Goal: Task Accomplishment & Management: Use online tool/utility

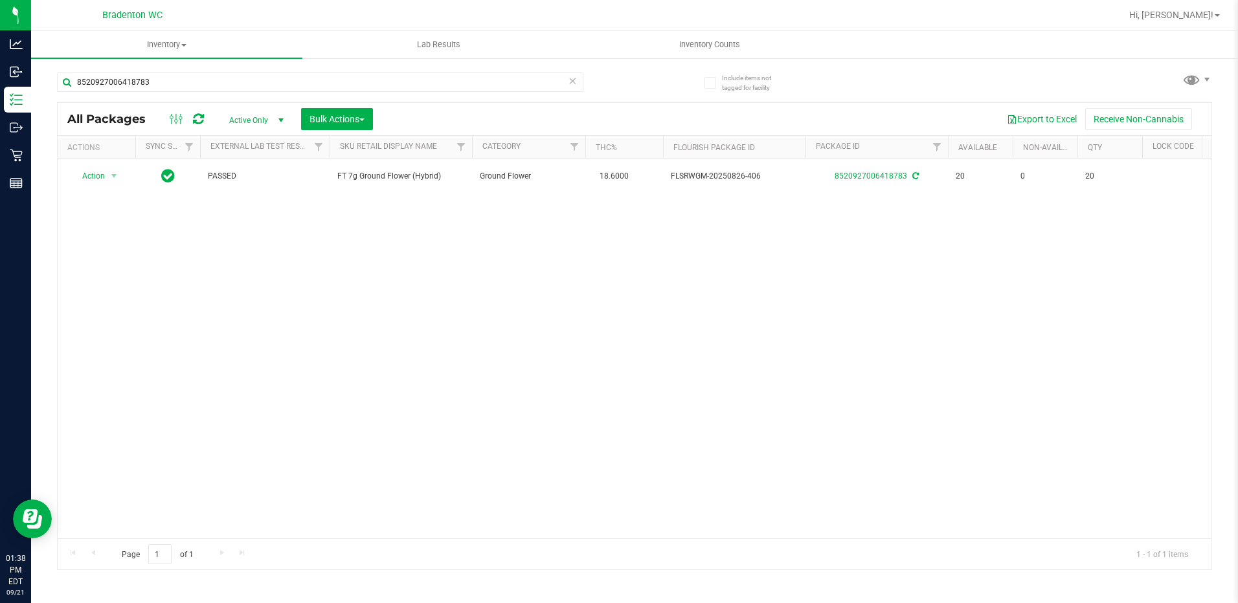
click at [575, 85] on icon at bounding box center [572, 81] width 9 height 16
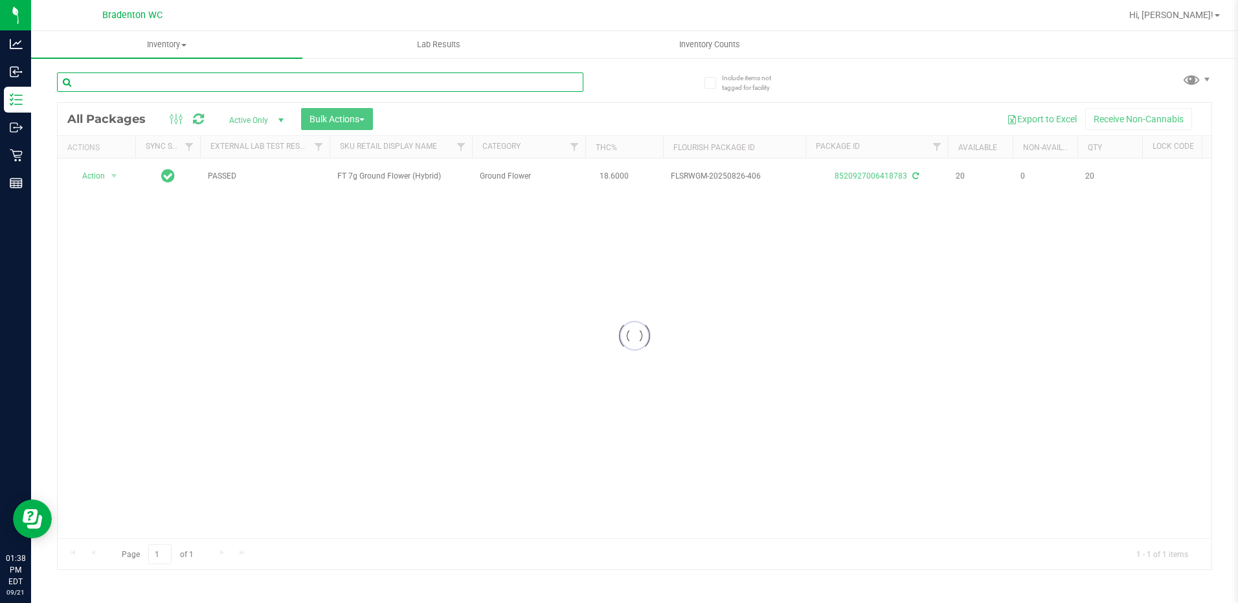
click at [559, 85] on input "text" at bounding box center [320, 82] width 526 height 19
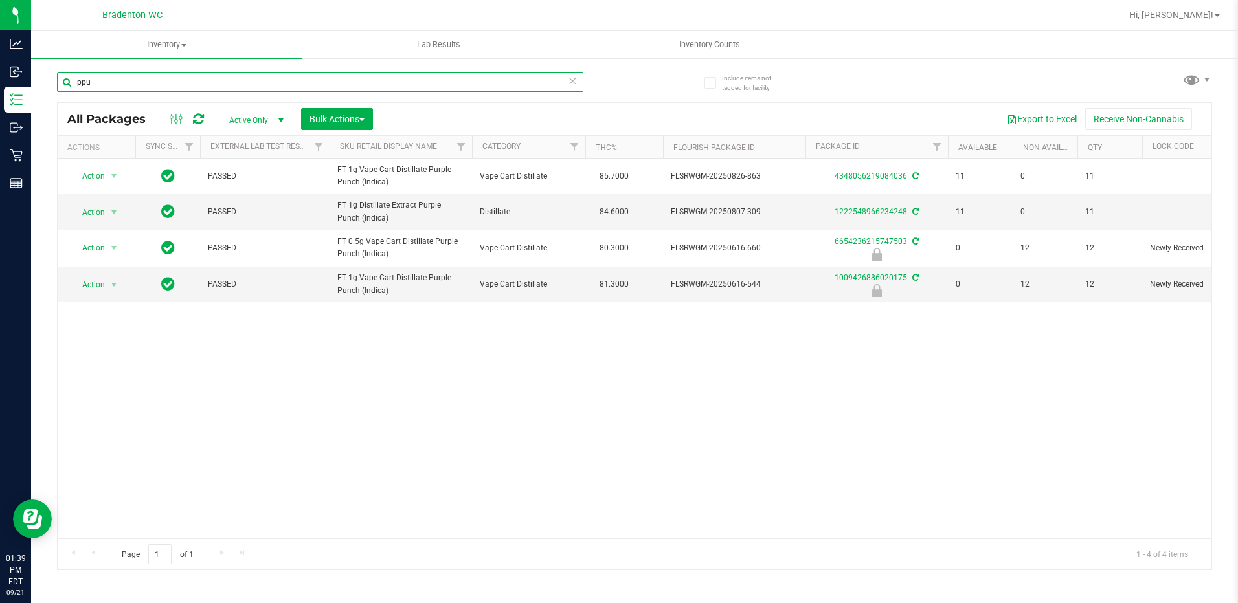
type input "ppu"
click at [573, 83] on icon at bounding box center [572, 81] width 9 height 16
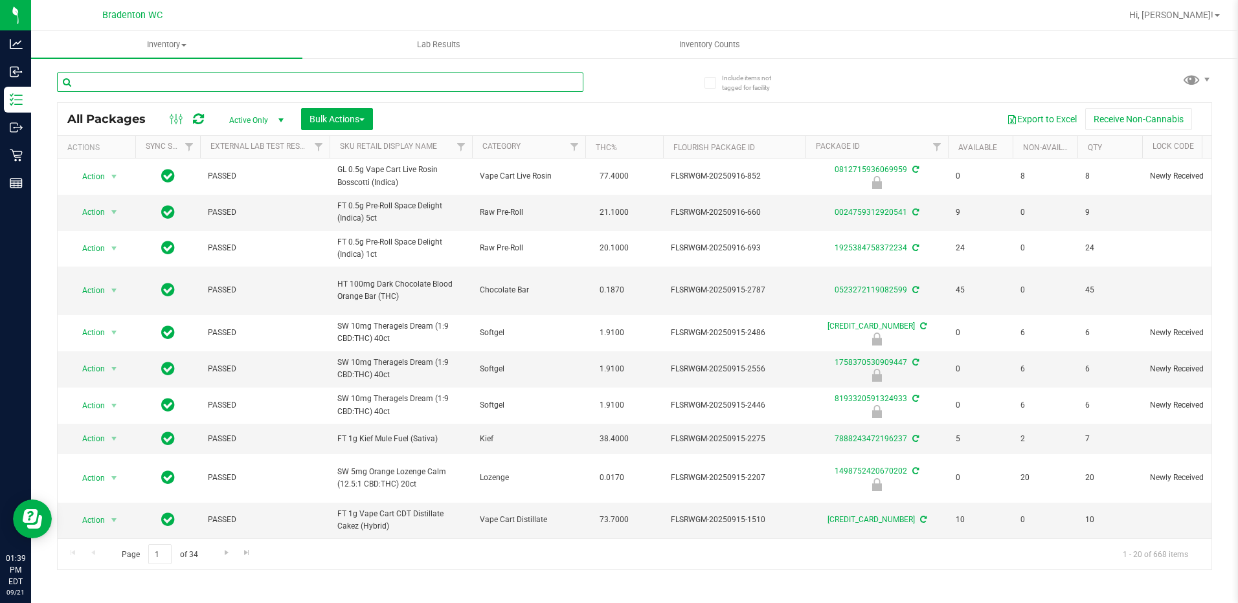
click at [520, 76] on input "text" at bounding box center [320, 82] width 526 height 19
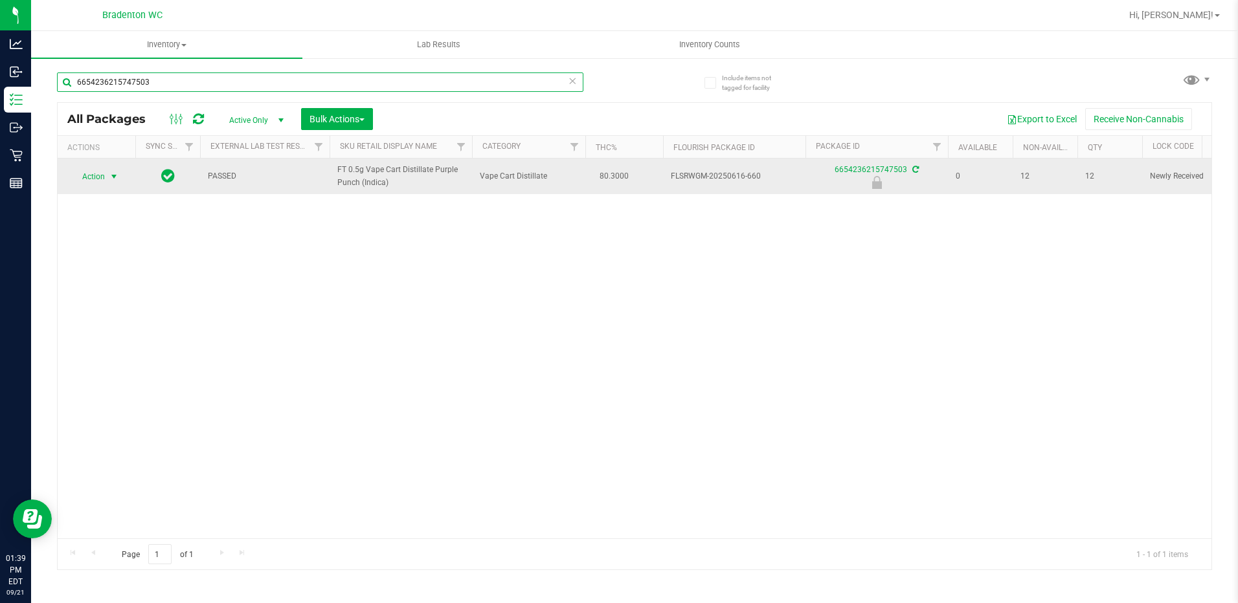
type input "6654236215747503"
click at [101, 179] on span "Action" at bounding box center [88, 177] width 35 height 18
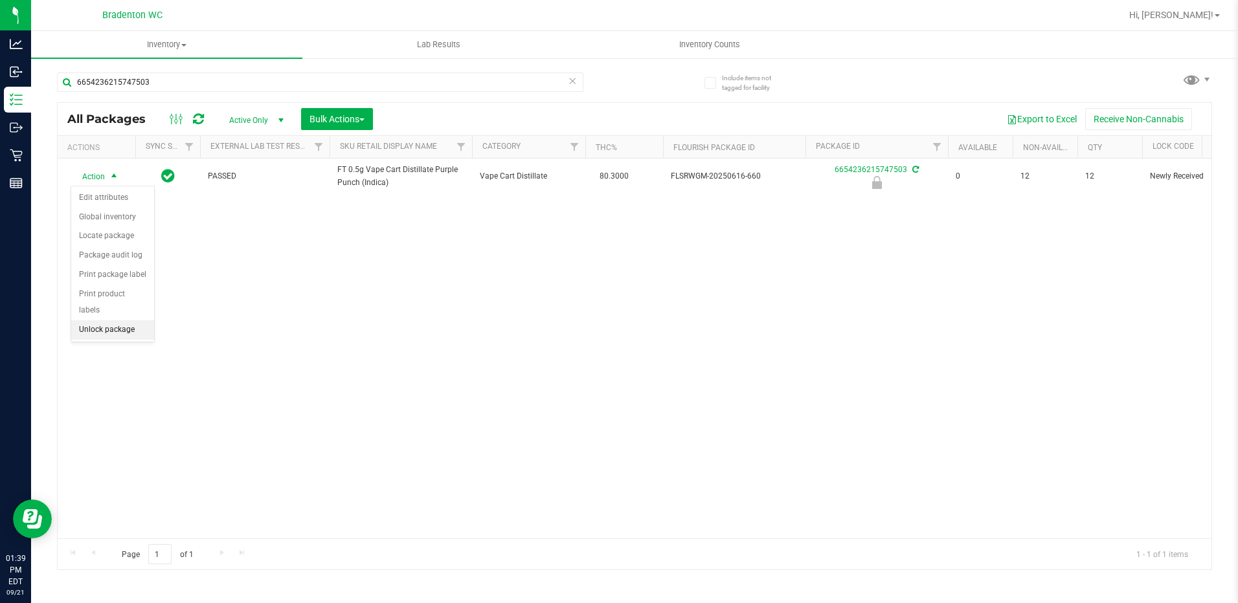
click at [121, 320] on li "Unlock package" at bounding box center [112, 329] width 83 height 19
click at [570, 85] on icon at bounding box center [572, 81] width 9 height 16
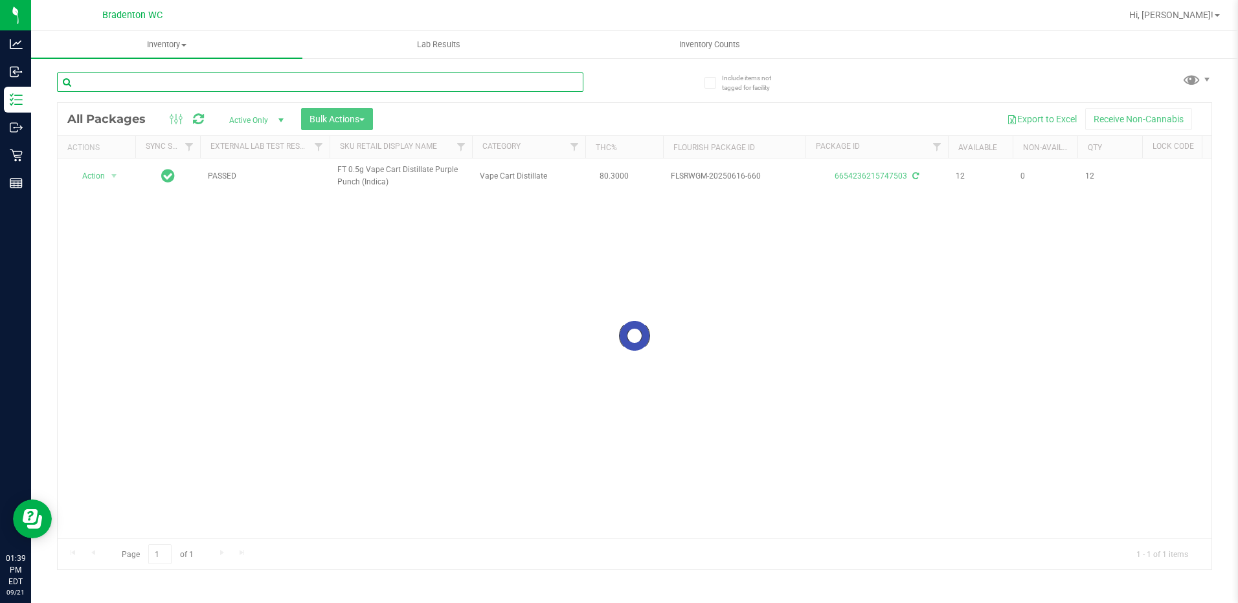
click at [568, 84] on input "text" at bounding box center [320, 82] width 526 height 19
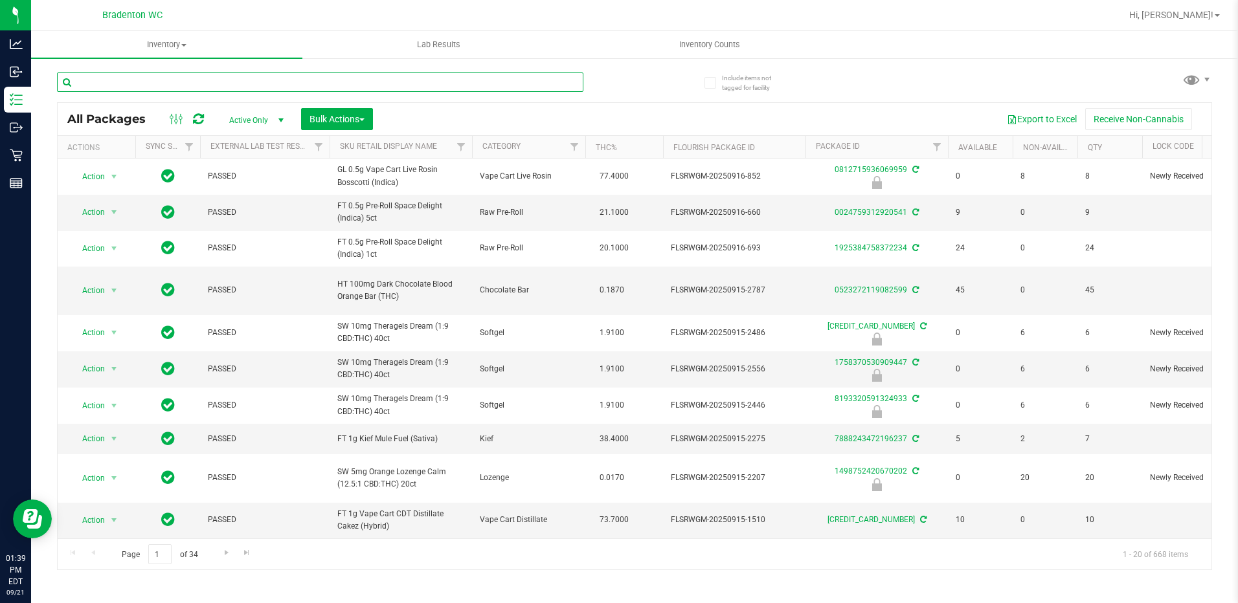
click at [549, 85] on input "text" at bounding box center [320, 82] width 526 height 19
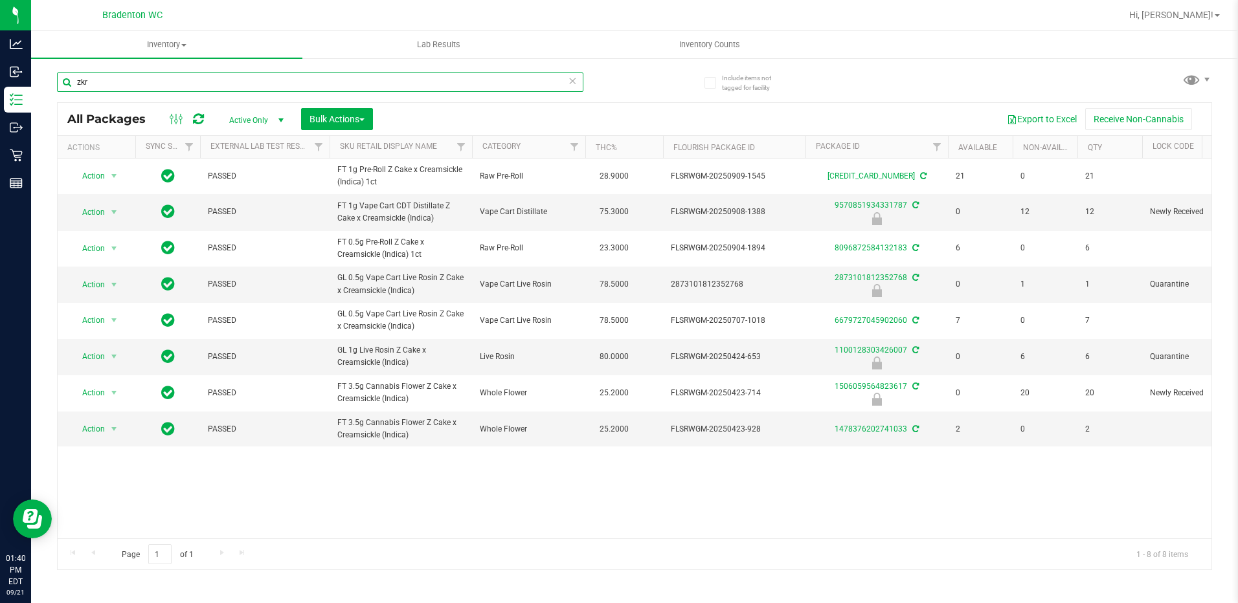
type input "zkr"
click at [570, 84] on icon at bounding box center [572, 81] width 9 height 16
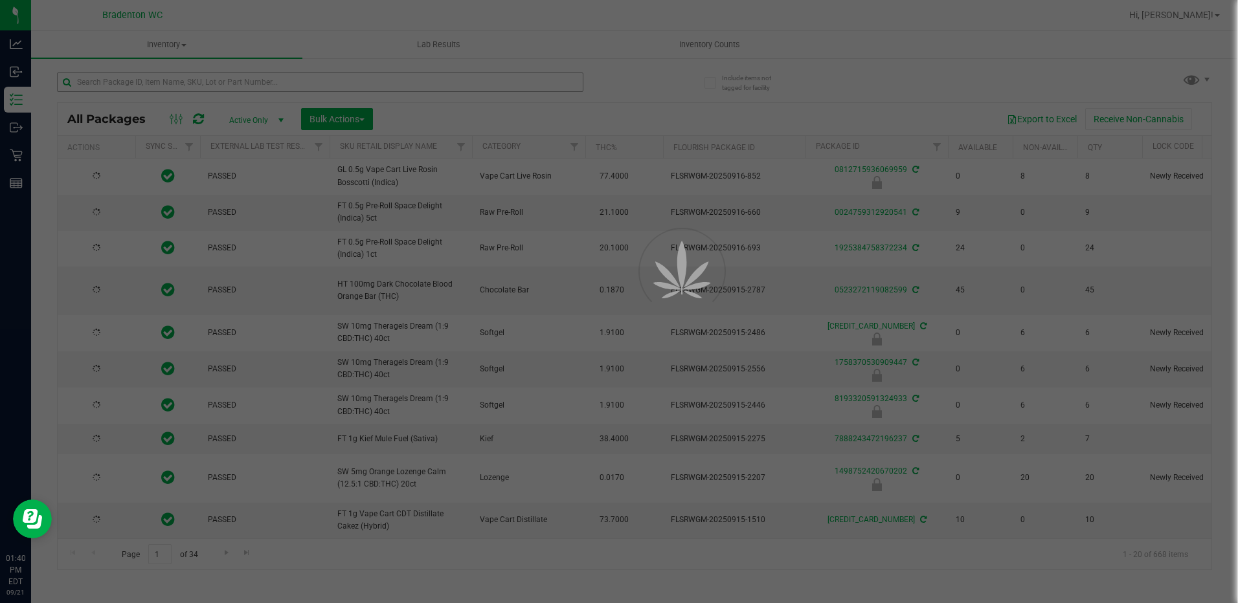
click at [510, 95] on div at bounding box center [619, 301] width 1238 height 603
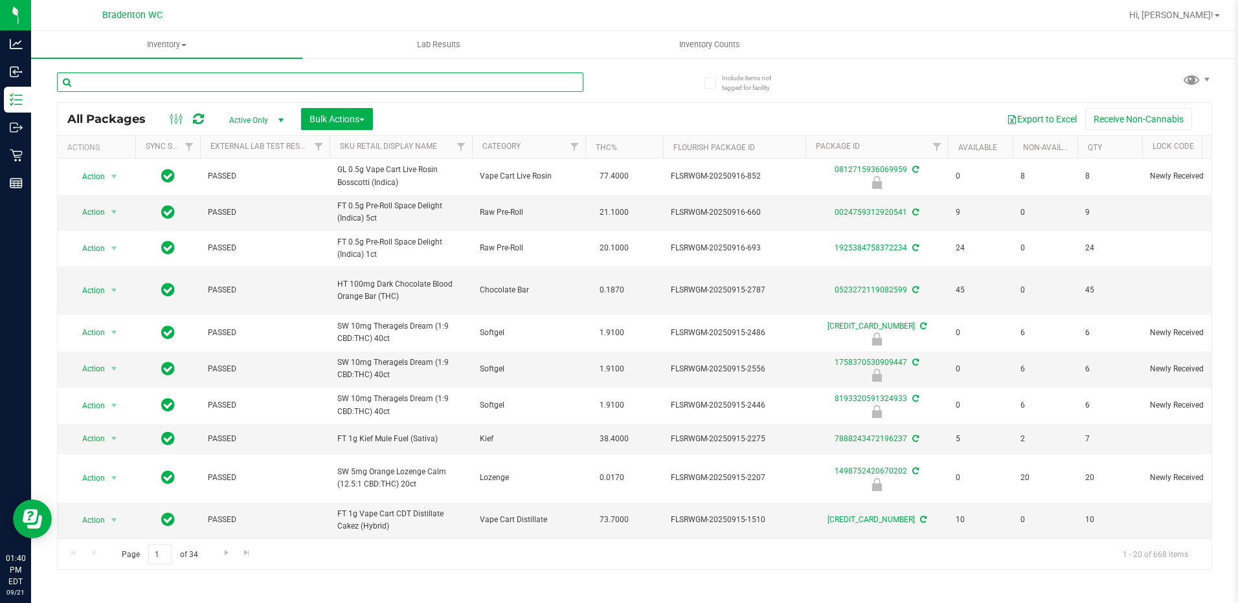
click at [510, 83] on input "text" at bounding box center [320, 82] width 526 height 19
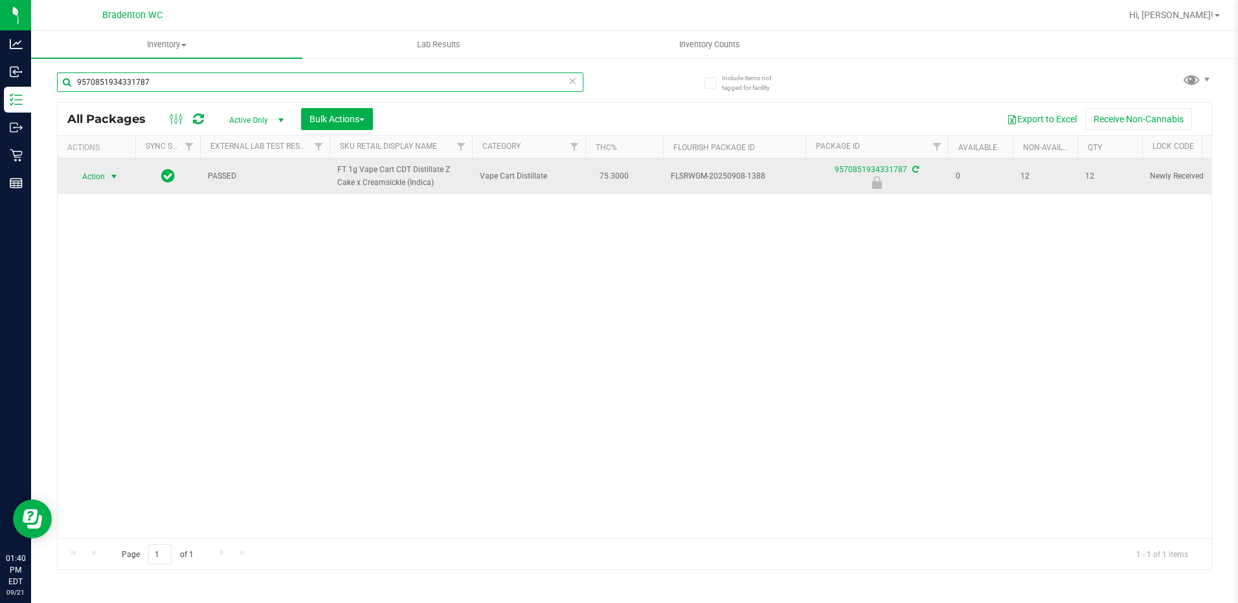
type input "9570851934331787"
click at [106, 183] on span "select" at bounding box center [114, 177] width 16 height 18
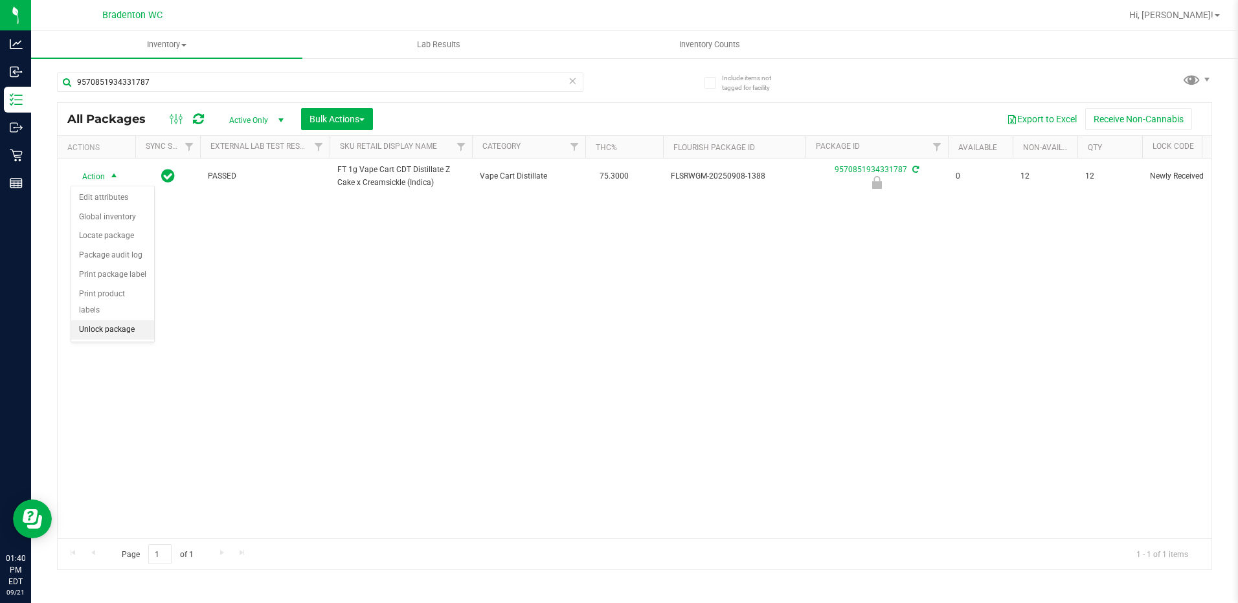
click at [115, 320] on li "Unlock package" at bounding box center [112, 329] width 83 height 19
click at [570, 84] on icon at bounding box center [572, 81] width 9 height 16
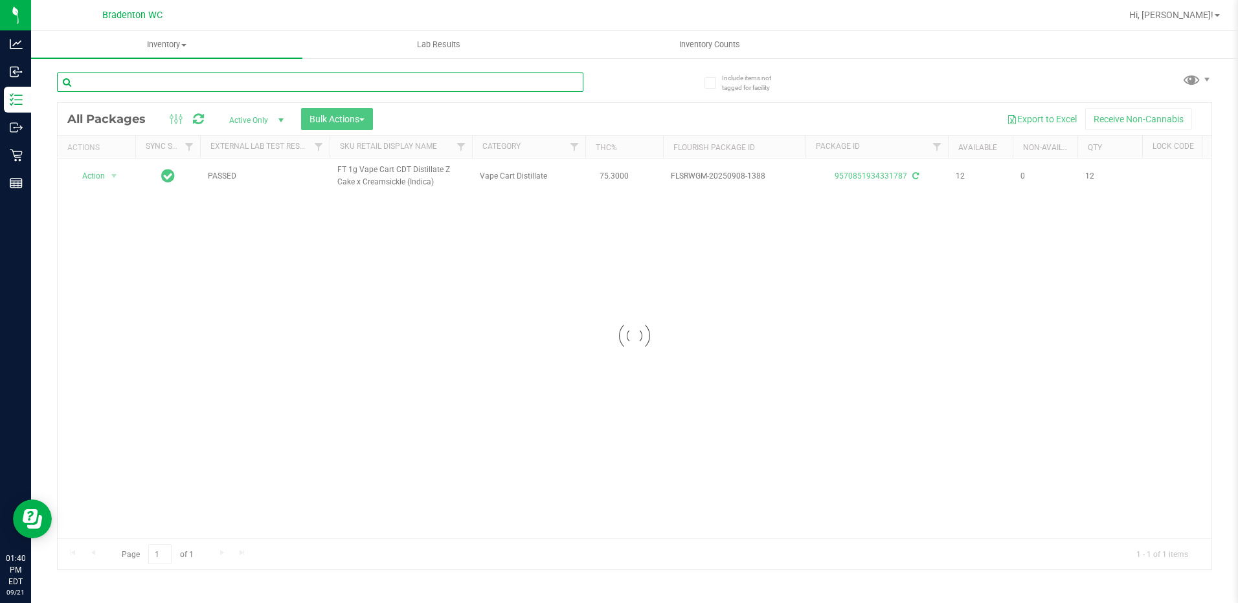
click at [424, 82] on div "Inventory All packages All inventory Waste log Create inventory Lab Results Inv…" at bounding box center [634, 317] width 1207 height 572
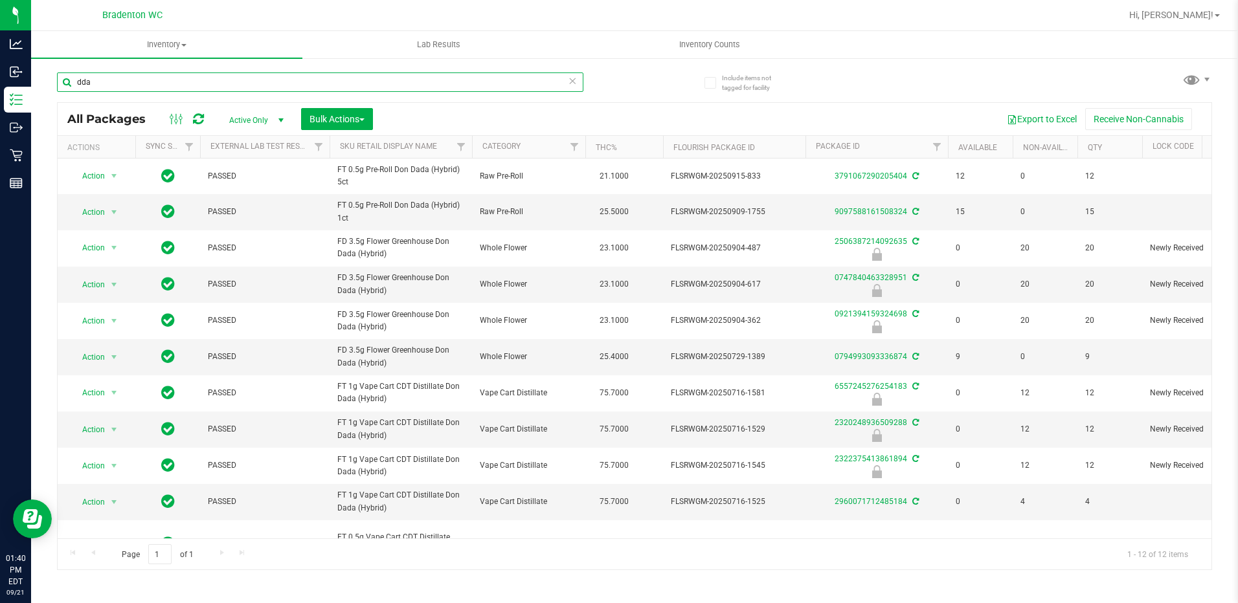
type input "dda"
click at [574, 82] on icon at bounding box center [572, 81] width 9 height 16
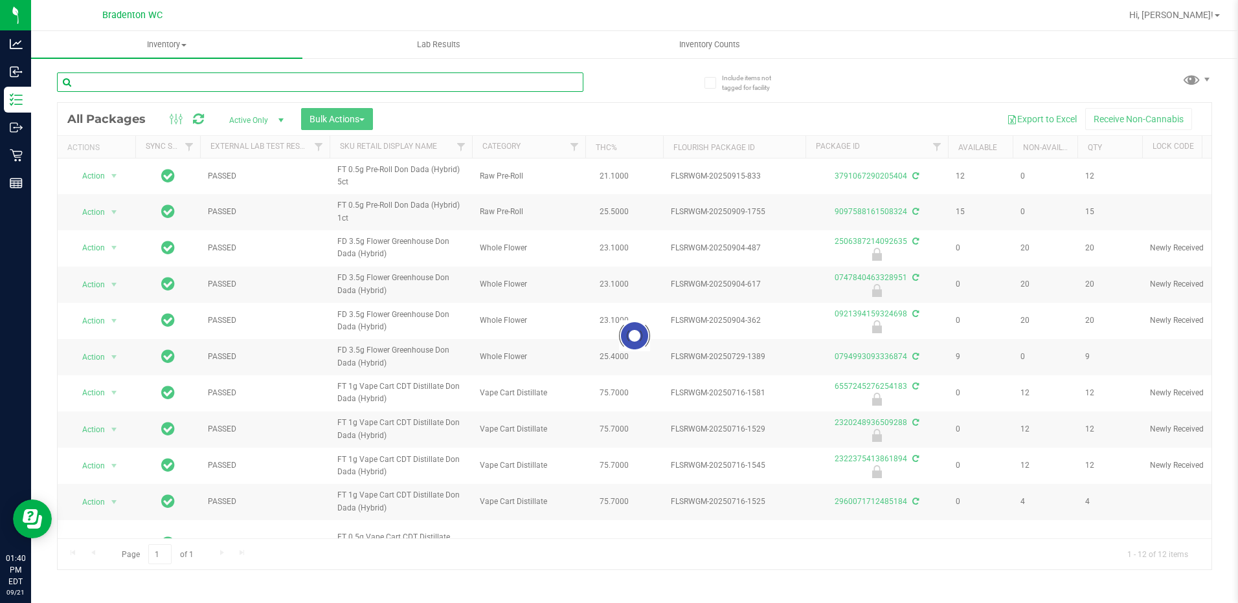
click at [552, 83] on input "text" at bounding box center [320, 82] width 526 height 19
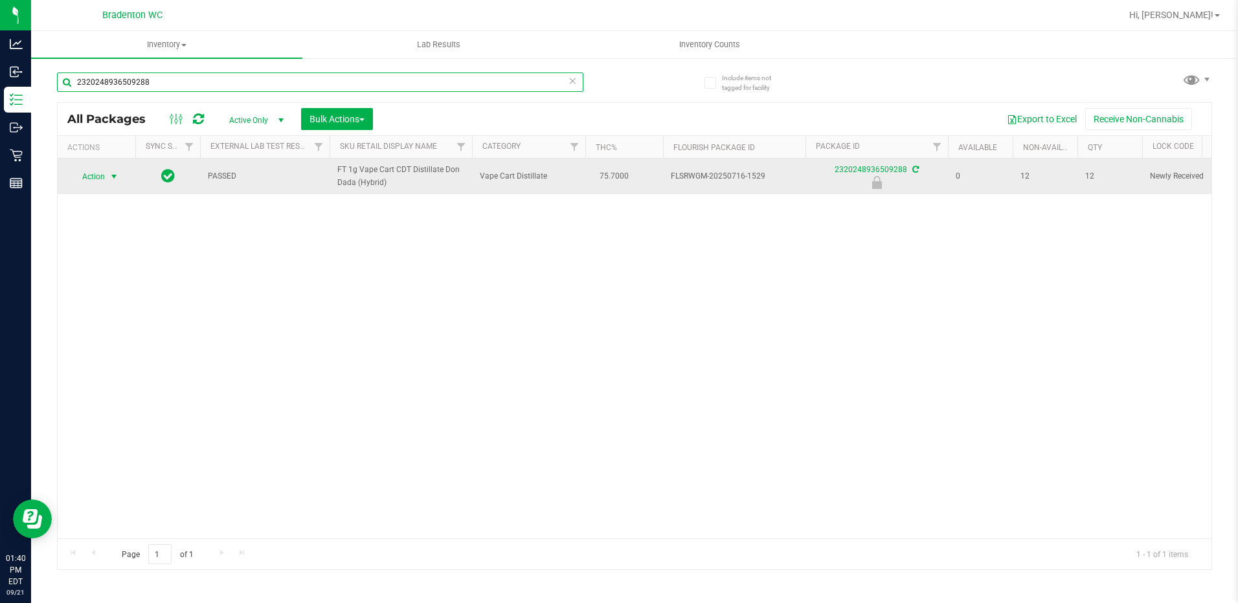
type input "2320248936509288"
click at [88, 177] on span "Action" at bounding box center [88, 177] width 35 height 18
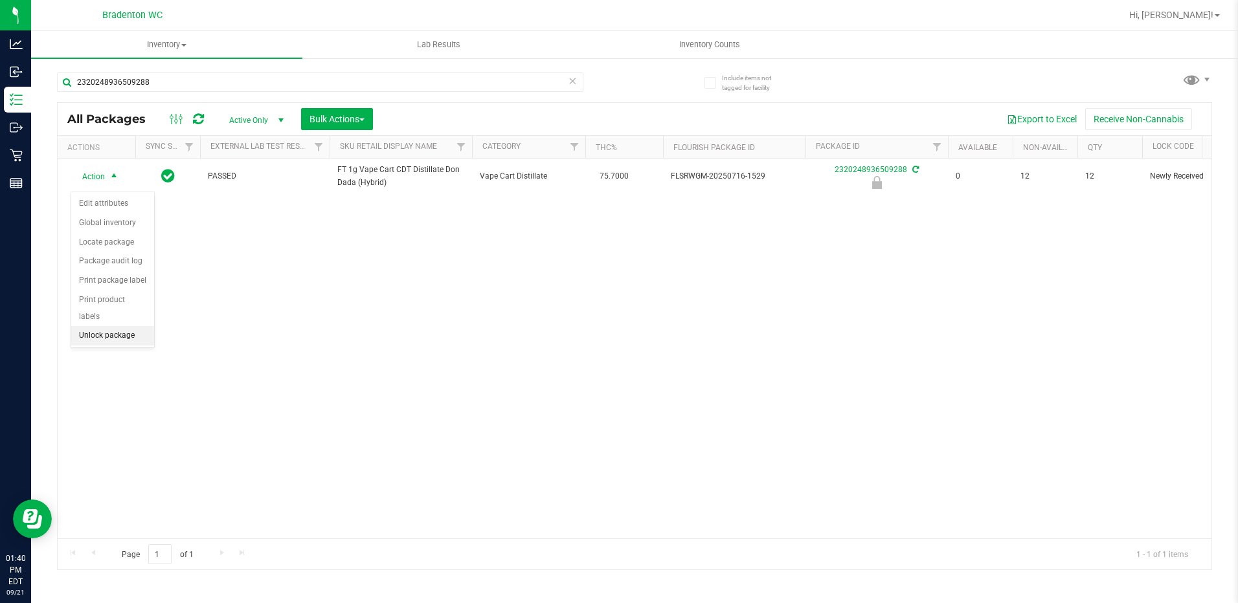
click at [117, 326] on li "Unlock package" at bounding box center [112, 335] width 83 height 19
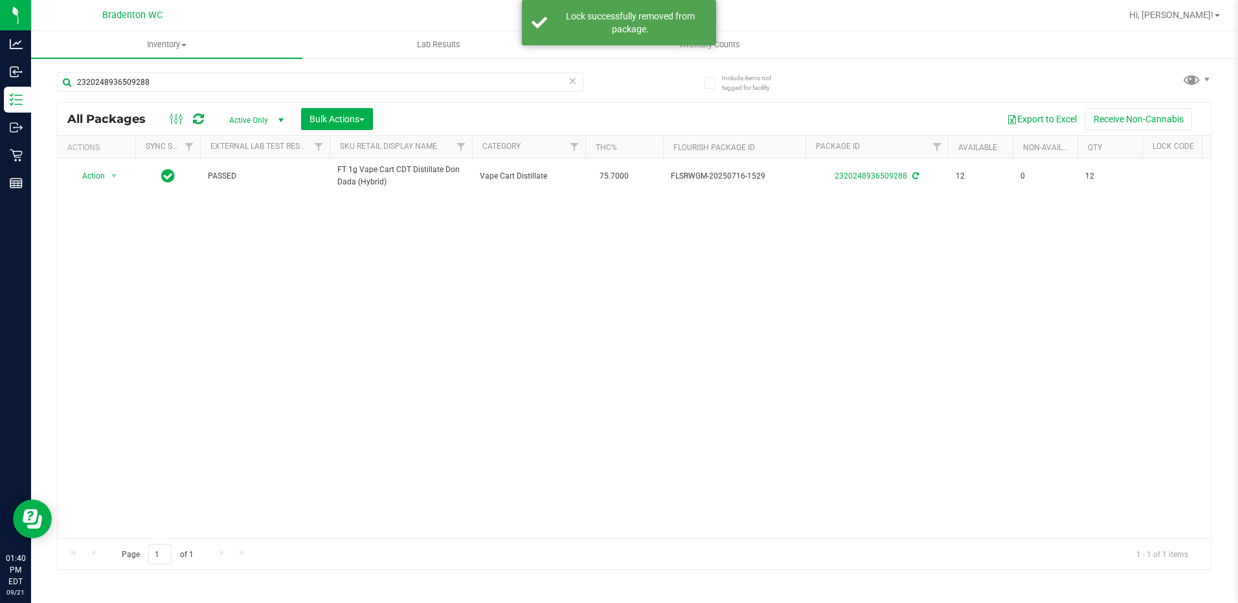
click at [574, 82] on icon at bounding box center [572, 81] width 9 height 16
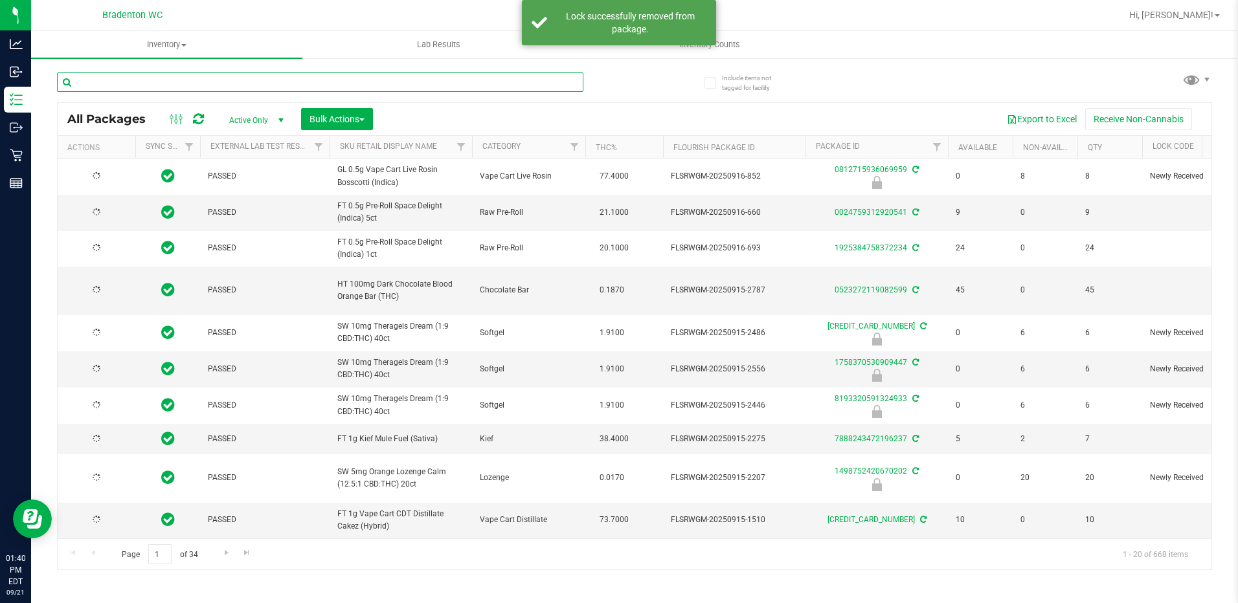
click at [489, 84] on input "text" at bounding box center [320, 82] width 526 height 19
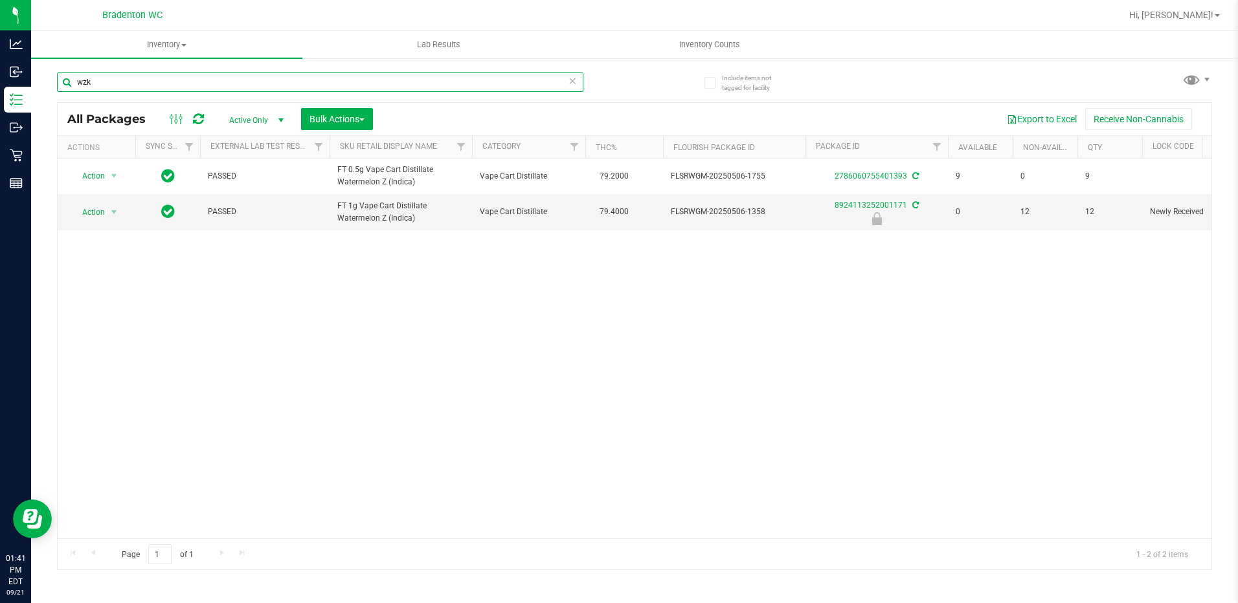
type input "wzk"
click at [573, 79] on icon at bounding box center [572, 81] width 9 height 16
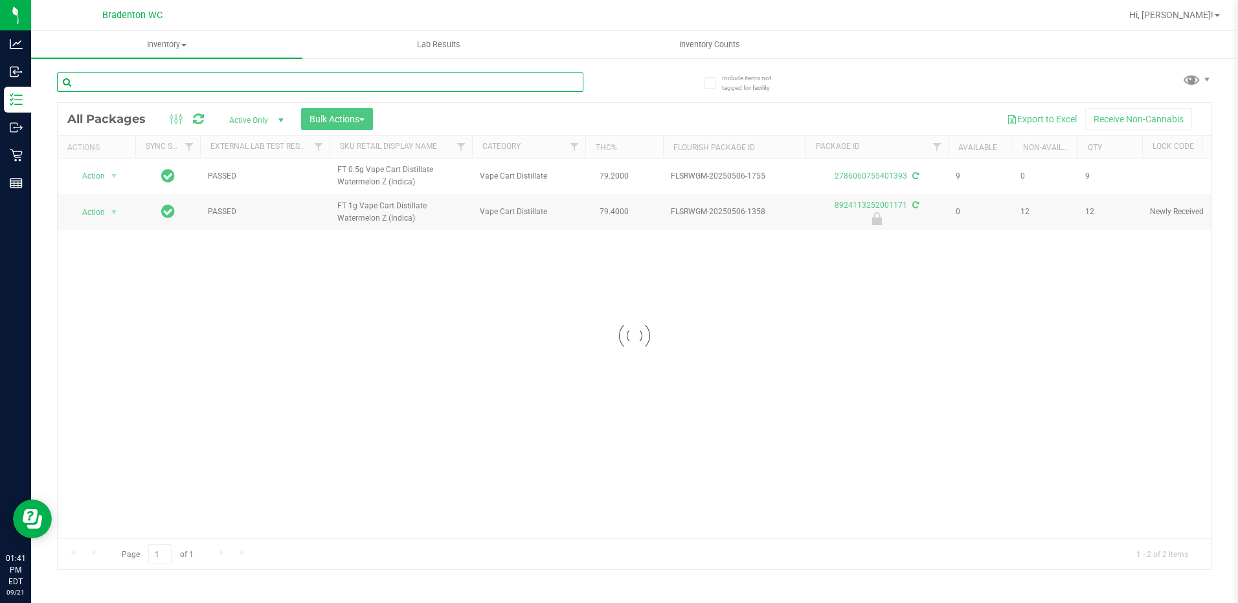
click at [498, 84] on input "text" at bounding box center [320, 82] width 526 height 19
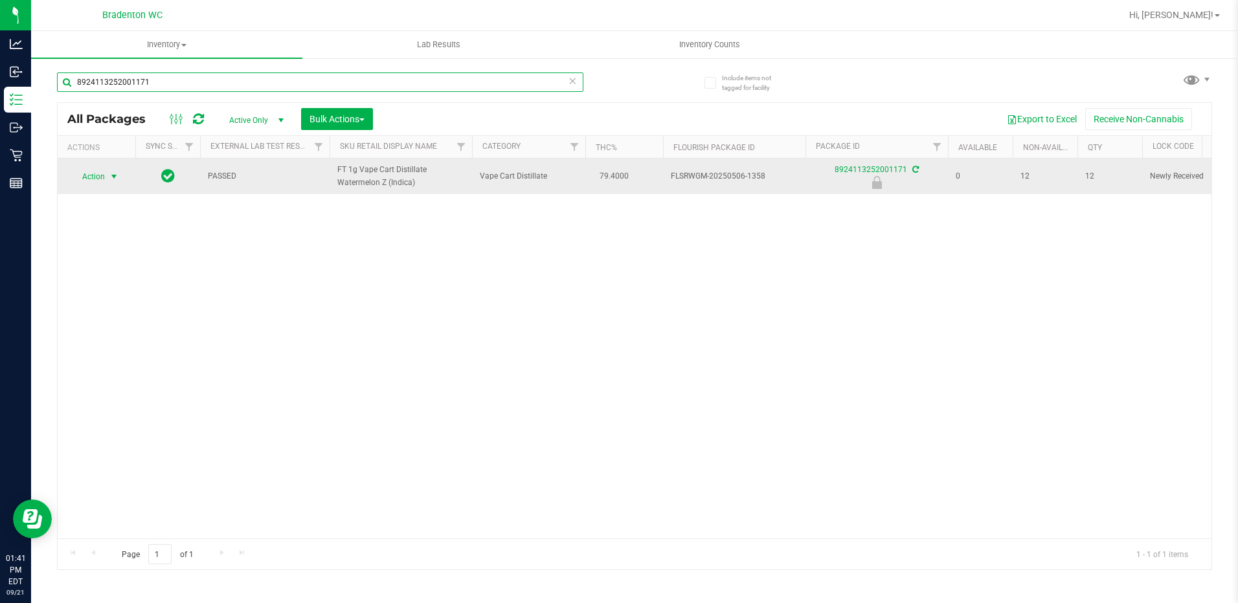
type input "8924113252001171"
click at [100, 172] on span "Action" at bounding box center [88, 177] width 35 height 18
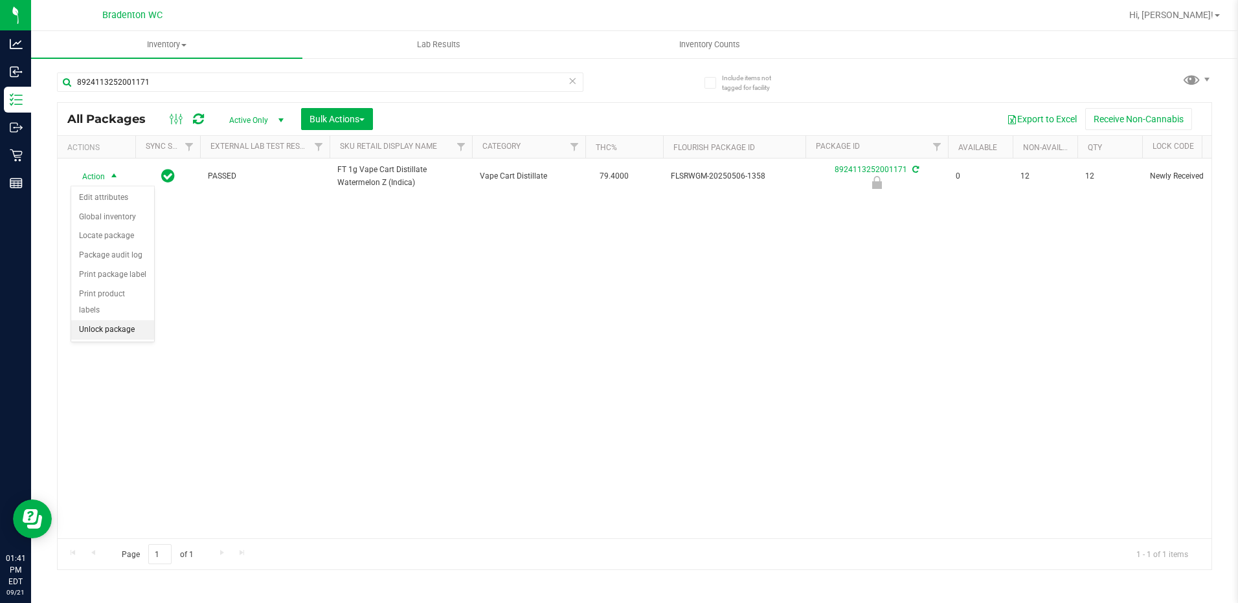
click at [137, 320] on li "Unlock package" at bounding box center [112, 329] width 83 height 19
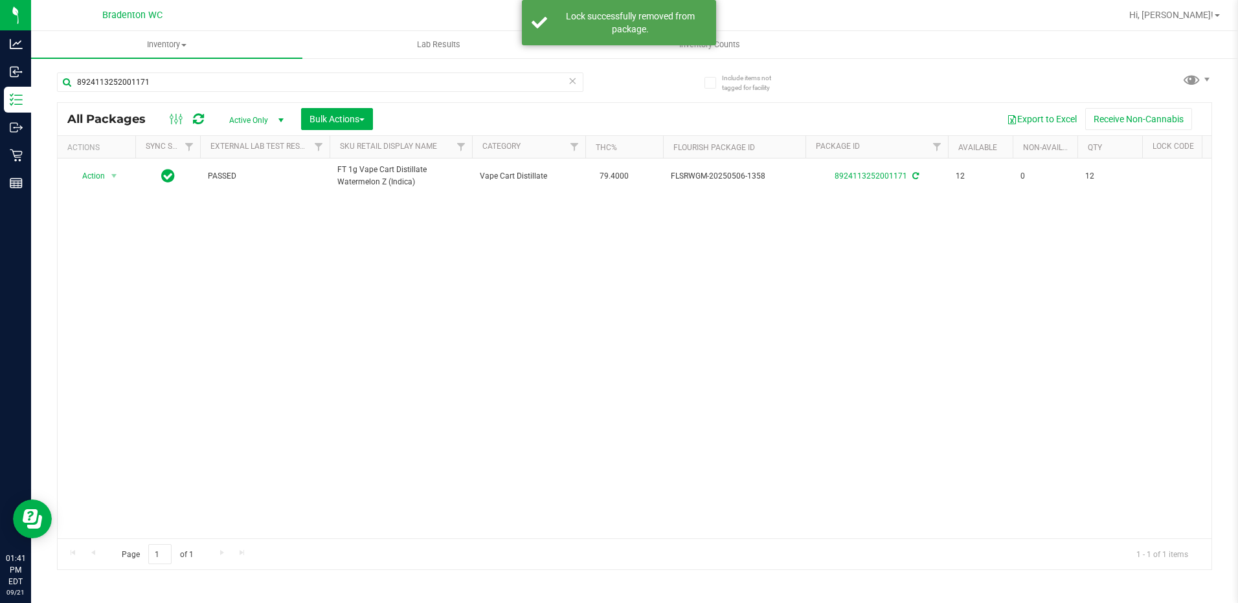
click at [572, 84] on icon at bounding box center [572, 81] width 9 height 16
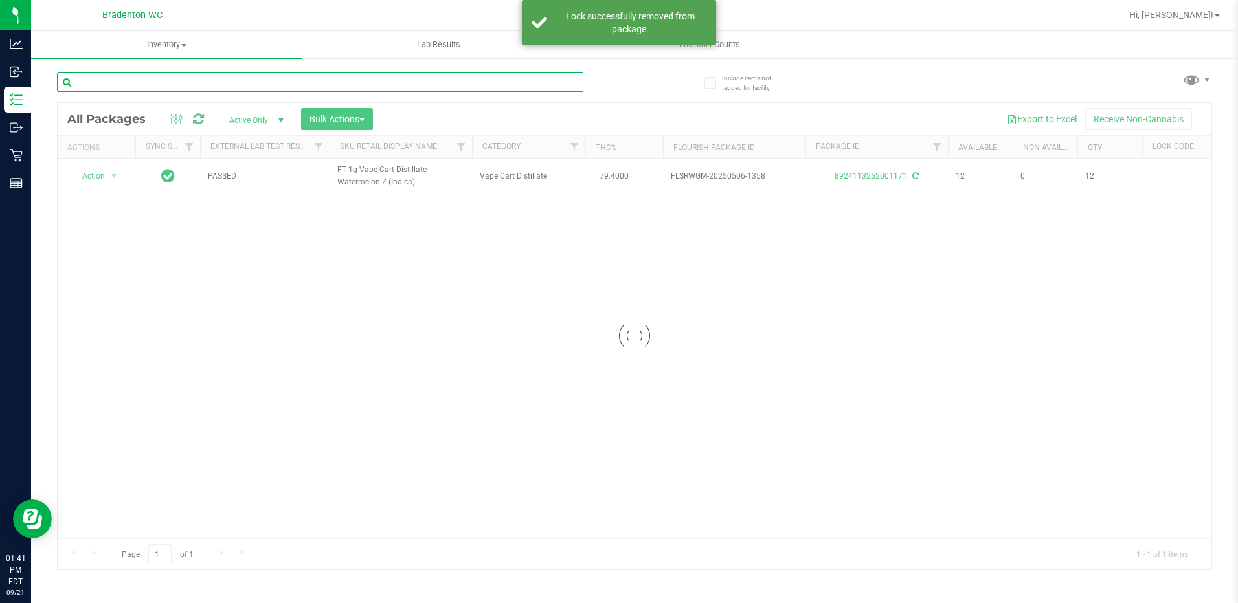
click at [559, 88] on input "text" at bounding box center [320, 82] width 526 height 19
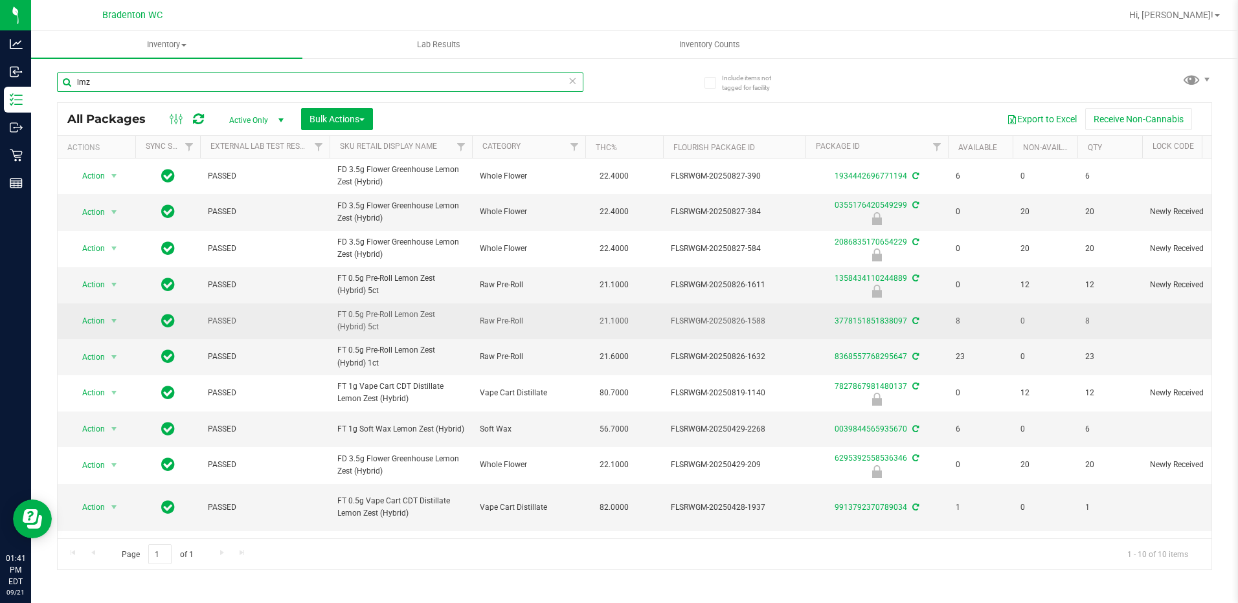
scroll to position [15, 0]
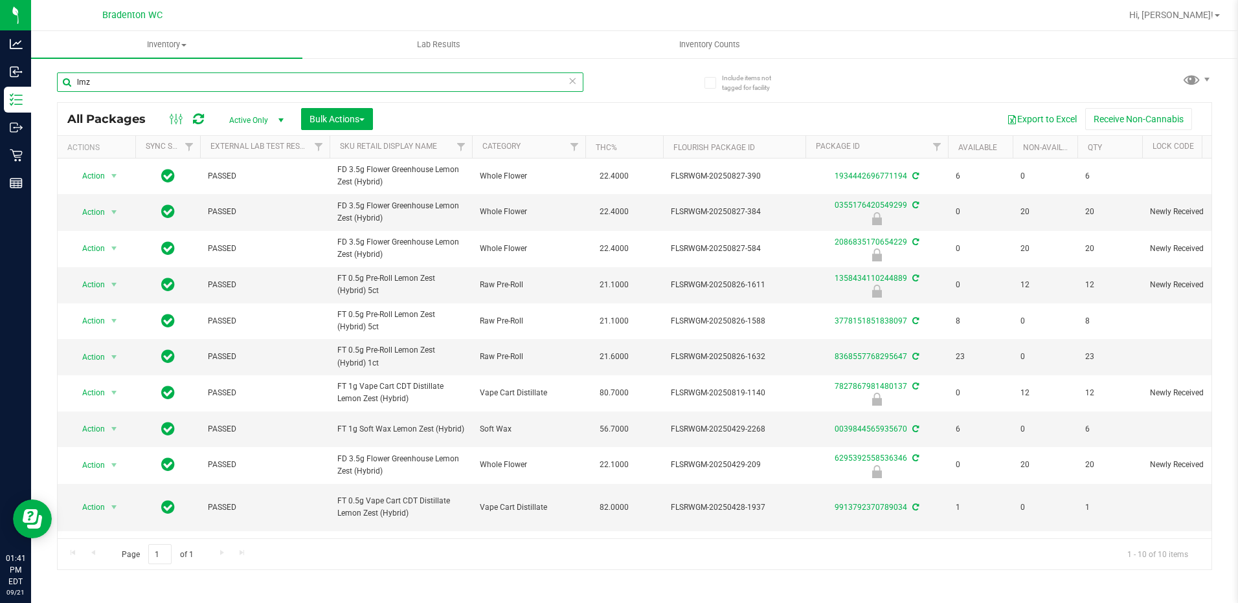
type input "lmz"
click at [575, 80] on icon at bounding box center [572, 81] width 9 height 16
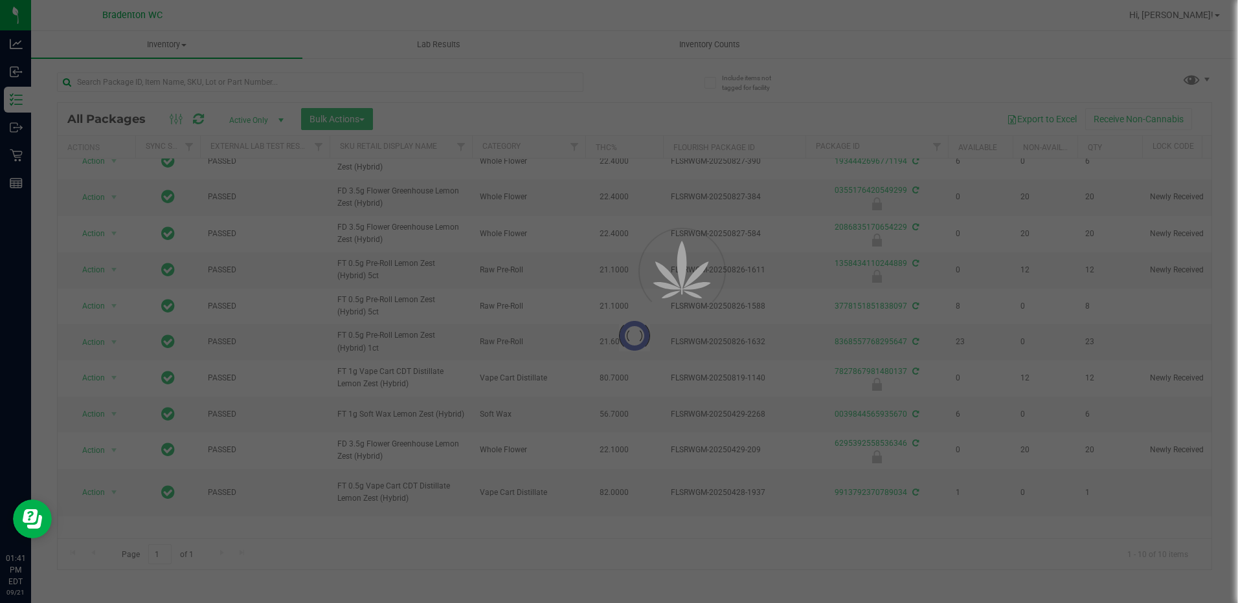
click at [552, 83] on div at bounding box center [619, 301] width 1238 height 603
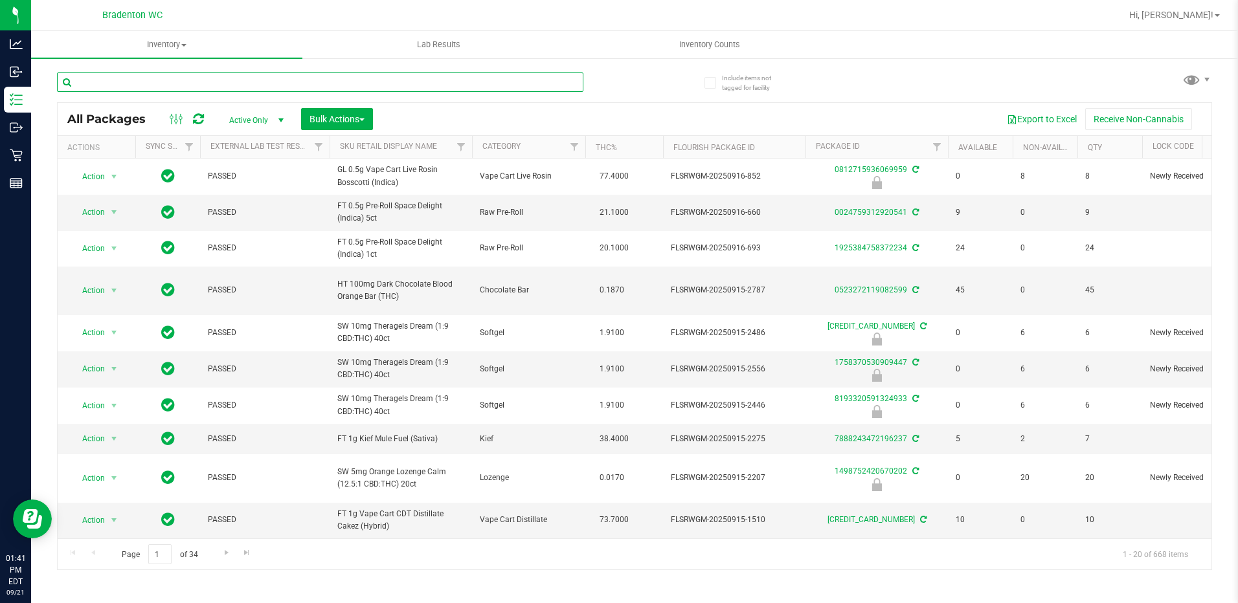
click at [462, 79] on input "text" at bounding box center [320, 82] width 526 height 19
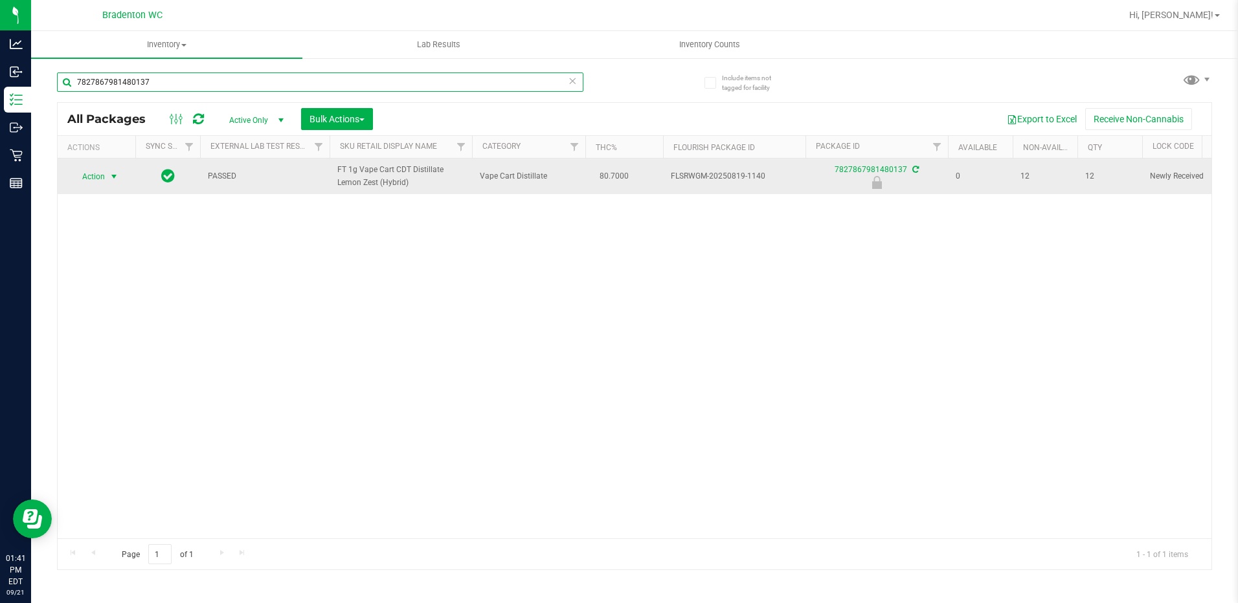
type input "7827867981480137"
click at [99, 185] on span "Action" at bounding box center [88, 177] width 35 height 18
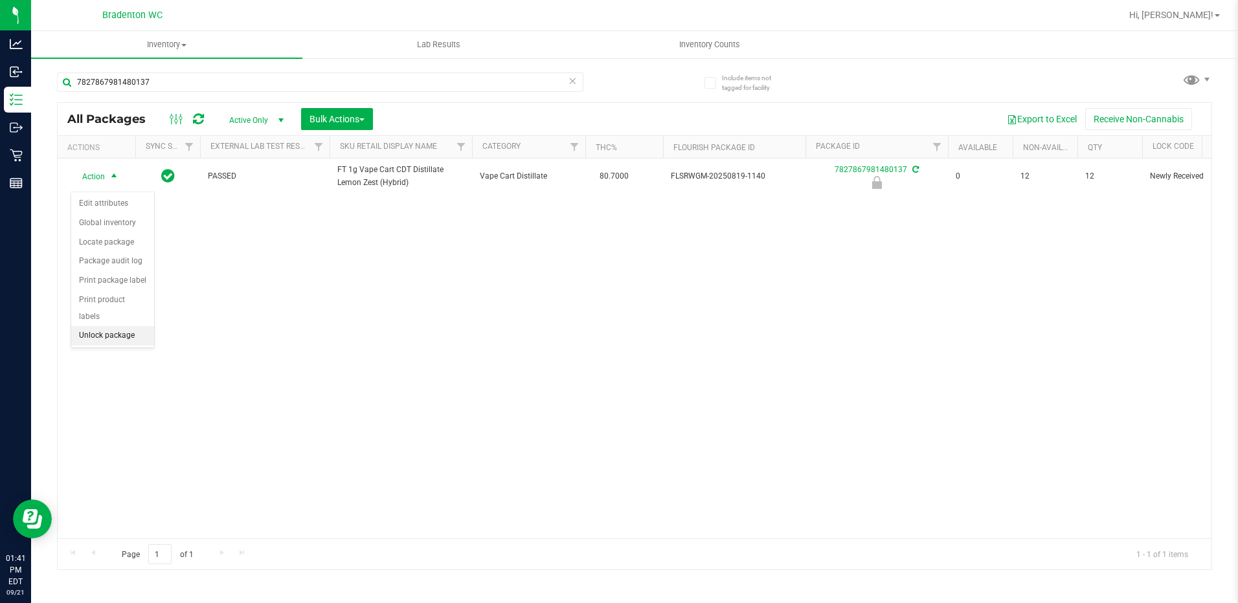
click at [105, 326] on li "Unlock package" at bounding box center [112, 335] width 83 height 19
